Goal: Check status

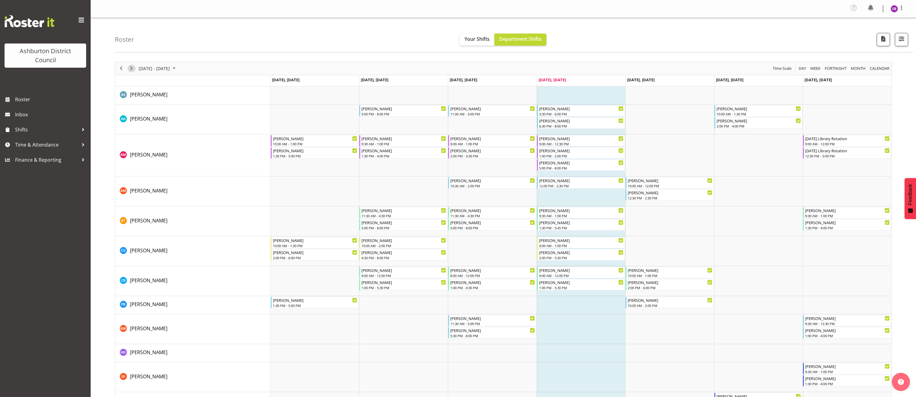
click at [132, 69] on span "Next" at bounding box center [131, 69] width 7 height 8
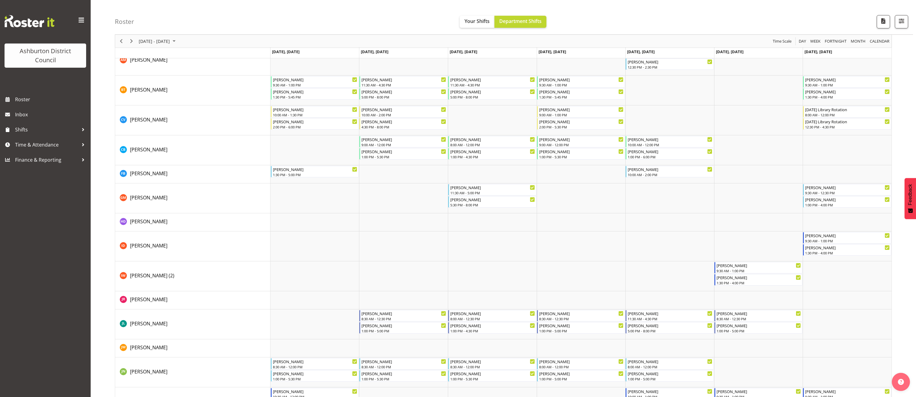
scroll to position [282, 0]
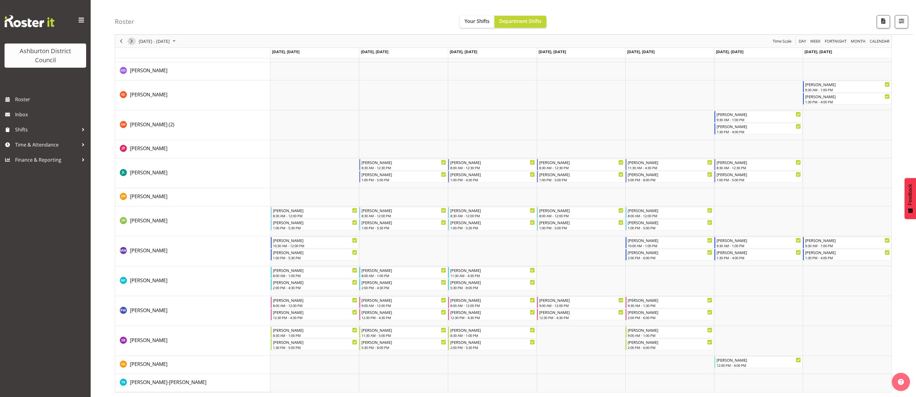
click at [132, 41] on span "Next" at bounding box center [131, 41] width 7 height 8
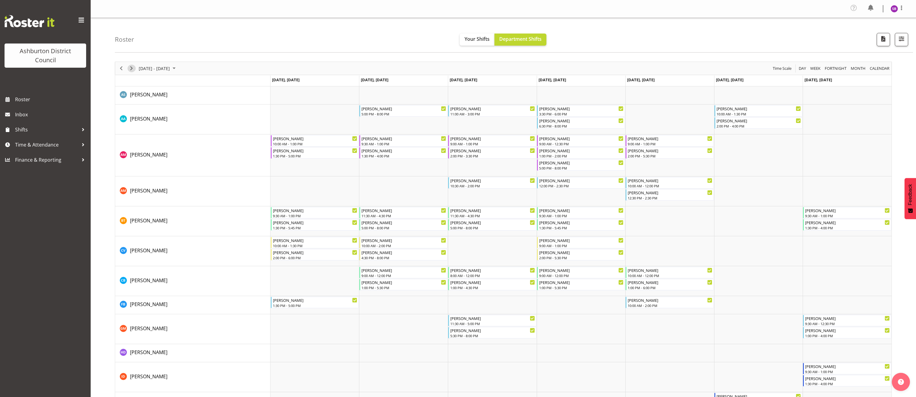
click at [131, 67] on span "Next" at bounding box center [131, 69] width 7 height 8
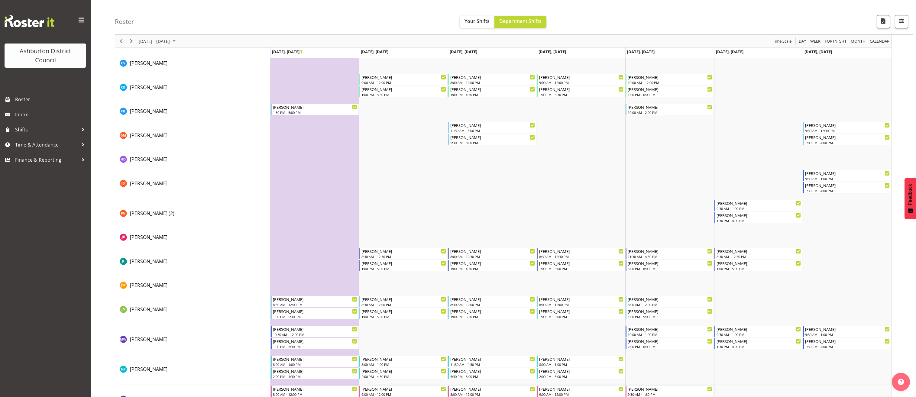
scroll to position [270, 0]
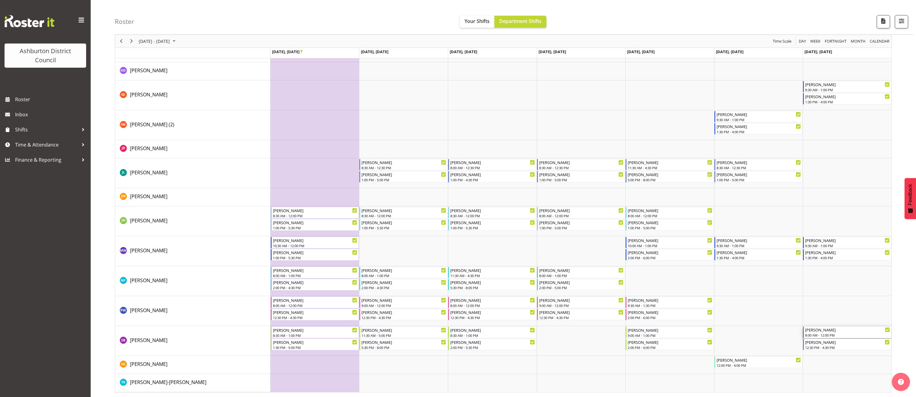
click at [823, 332] on div "[PERSON_NAME]" at bounding box center [847, 330] width 85 height 6
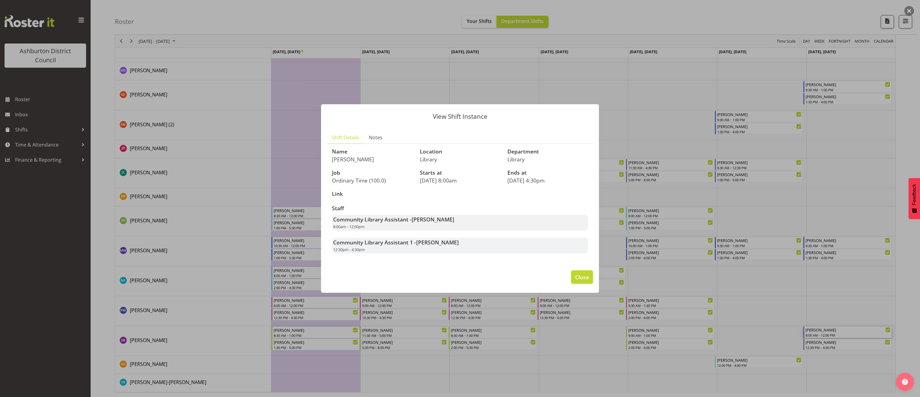
click at [579, 280] on span "Close" at bounding box center [582, 277] width 14 height 8
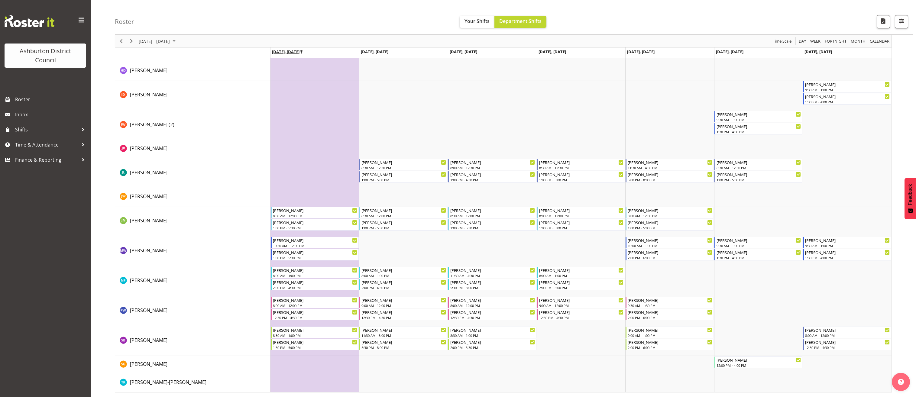
click at [302, 51] on icon "Timeline Week of September 25, 2025" at bounding box center [301, 52] width 2 height 4
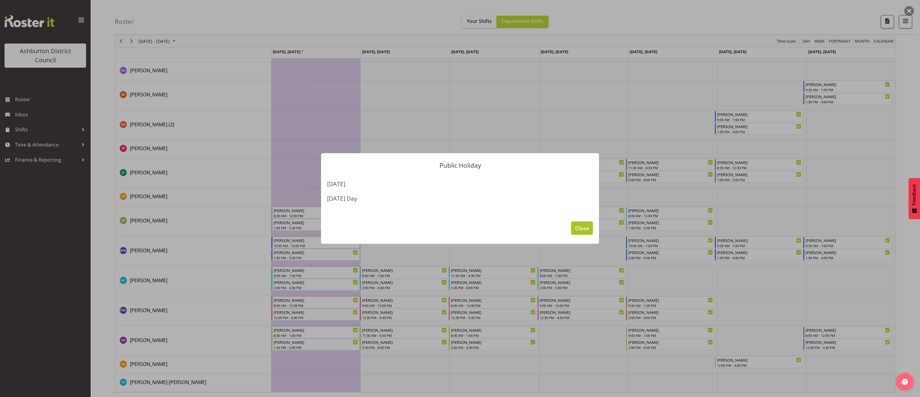
click at [581, 228] on span "Close" at bounding box center [582, 228] width 14 height 8
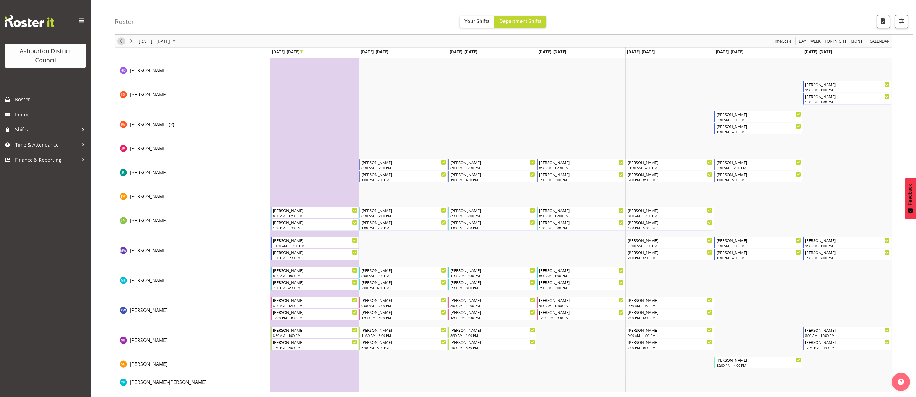
click at [121, 40] on span "Previous" at bounding box center [121, 41] width 7 height 8
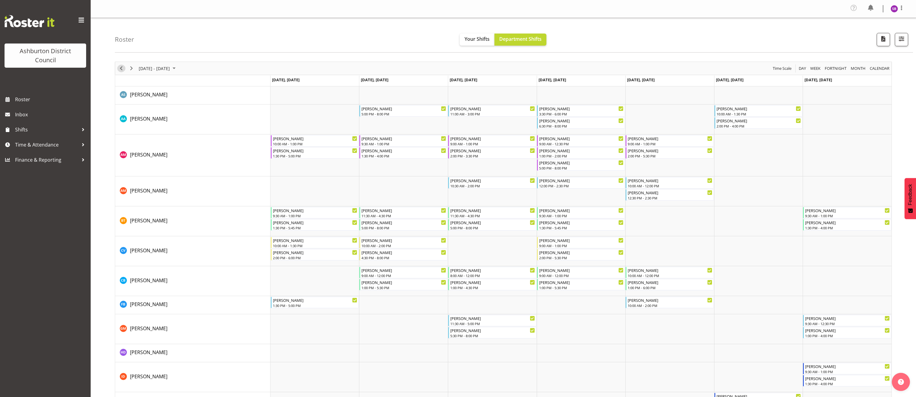
click at [122, 69] on span "Previous" at bounding box center [121, 69] width 7 height 8
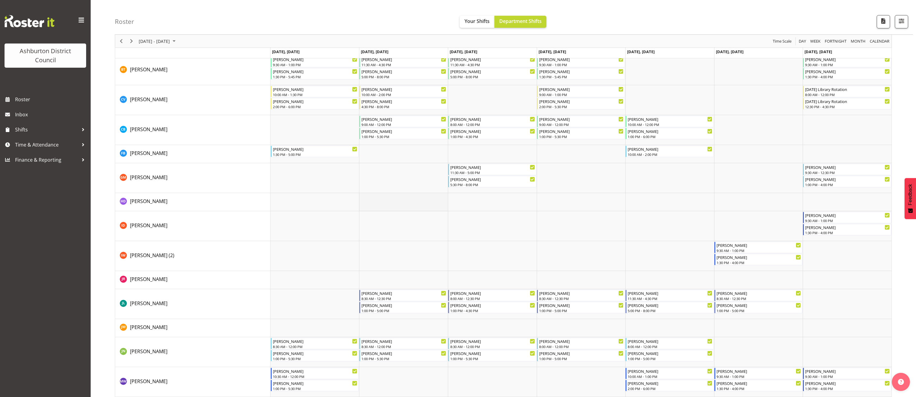
scroll to position [242, 0]
